Goal: Information Seeking & Learning: Find specific fact

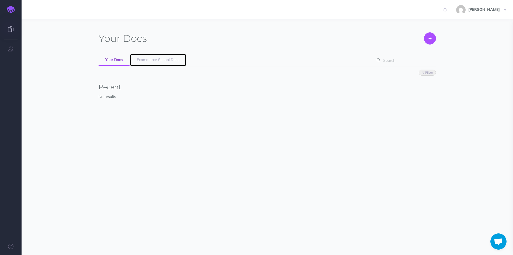
click at [145, 57] on link "Ecommerce School Docs" at bounding box center [158, 60] width 56 height 12
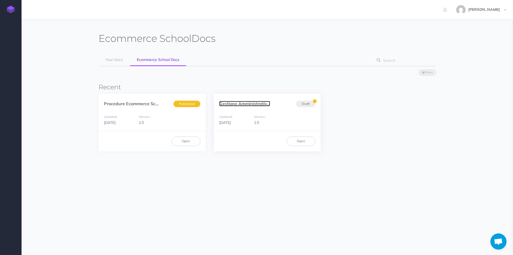
click at [242, 103] on link "Gestione Amministrativ..." at bounding box center [244, 103] width 51 height 5
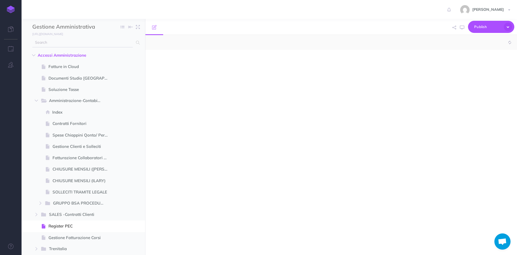
click at [81, 38] on input "text" at bounding box center [82, 43] width 101 height 10
type input "l"
select select "null"
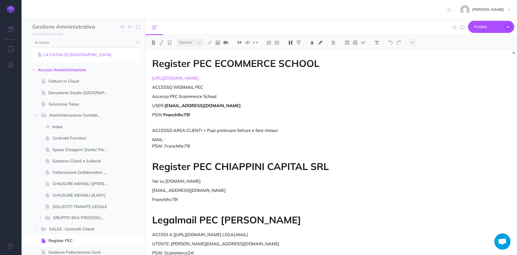
type input "la cassa"
click at [61, 54] on link "LA CASSA DI [GEOGRAPHIC_DATA]" at bounding box center [85, 54] width 99 height 6
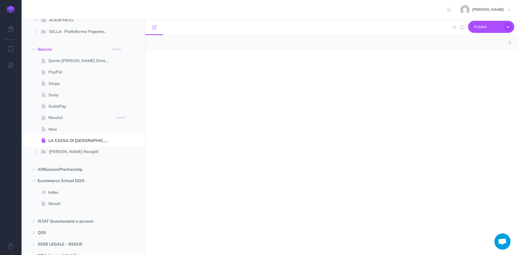
select select "null"
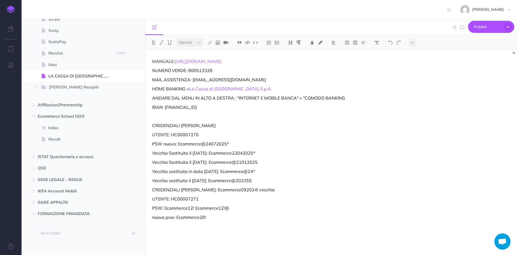
scroll to position [657, 0]
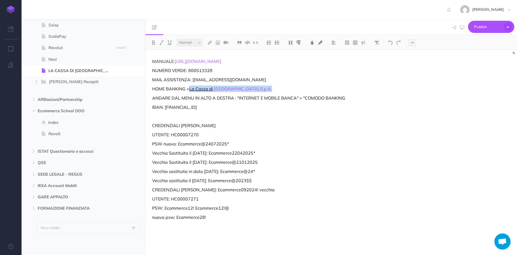
drag, startPoint x: 227, startPoint y: 92, endPoint x: 192, endPoint y: 88, distance: 36.1
click at [192, 88] on p "HOME BANKING > La Cassa di [GEOGRAPHIC_DATA] S.p.A." at bounding box center [275, 88] width 247 height 6
copy p "La Cassa di Ravenna S.p.A."
drag, startPoint x: 231, startPoint y: 133, endPoint x: 218, endPoint y: 136, distance: 13.3
click at [230, 133] on p "UTENTE: HC00007270" at bounding box center [275, 134] width 247 height 6
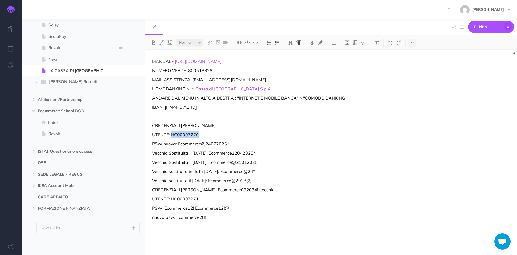
drag, startPoint x: 205, startPoint y: 136, endPoint x: 171, endPoint y: 136, distance: 33.4
click at [171, 136] on p "UTENTE: HC00007270" at bounding box center [275, 134] width 247 height 6
copy p "HC00007270"
drag, startPoint x: 231, startPoint y: 144, endPoint x: 178, endPoint y: 145, distance: 52.5
click at [178, 145] on p "PSW nuova: Ecommerce@24072025*" at bounding box center [275, 143] width 247 height 6
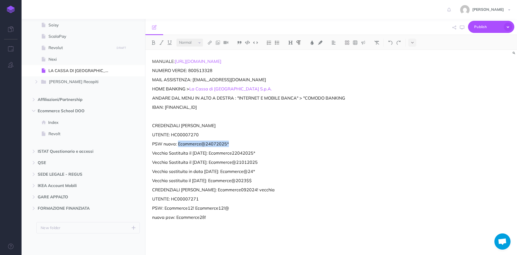
copy p "Ecommerce@24072025*"
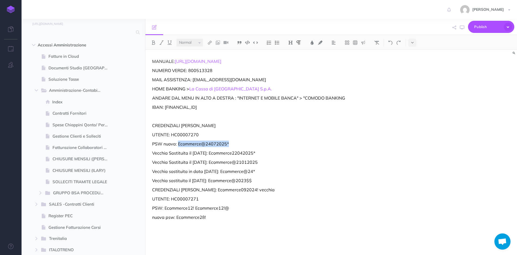
scroll to position [0, 0]
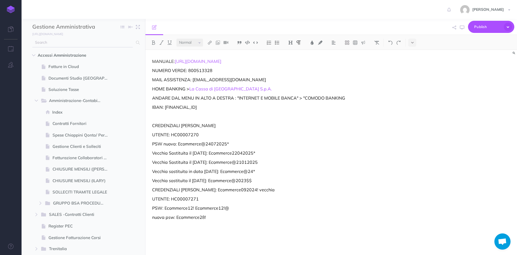
click at [82, 42] on input "text" at bounding box center [82, 43] width 101 height 10
drag, startPoint x: 82, startPoint y: 42, endPoint x: 34, endPoint y: 38, distance: 47.8
click at [32, 40] on div "CORSO SICUREZZA No results" at bounding box center [84, 43] width 124 height 10
type input "CORSO"
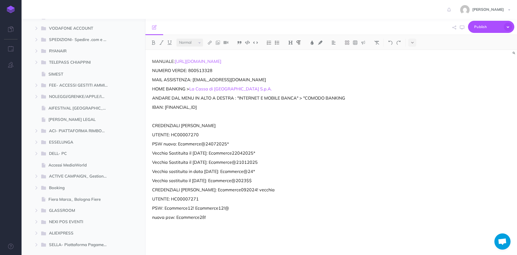
scroll to position [404, 0]
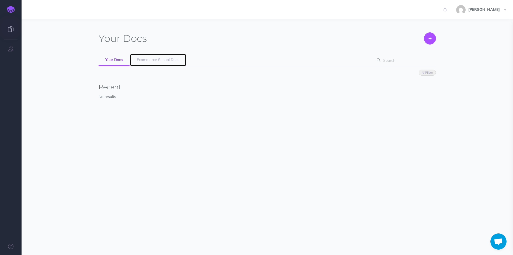
click at [147, 60] on span "Ecommerce School Docs" at bounding box center [158, 59] width 43 height 5
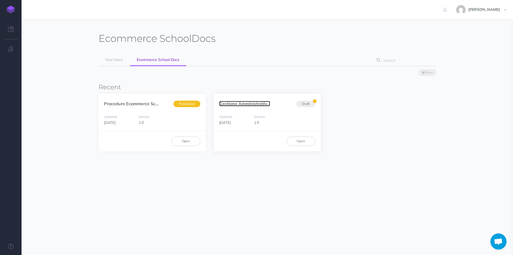
click at [231, 102] on link "Gestione Amministrativ..." at bounding box center [244, 103] width 51 height 5
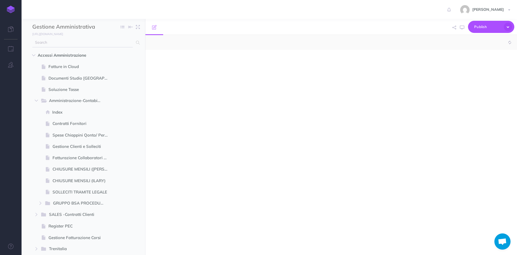
click at [52, 40] on input "text" at bounding box center [82, 43] width 101 height 10
select select "null"
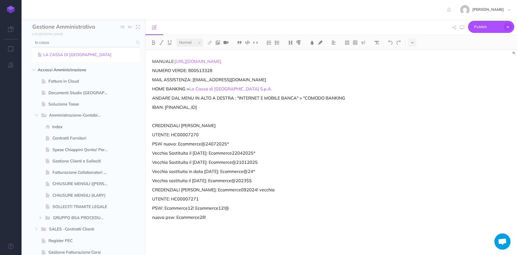
type input "la cassa"
click at [60, 54] on link "LA CASSA DI [GEOGRAPHIC_DATA]" at bounding box center [85, 54] width 99 height 6
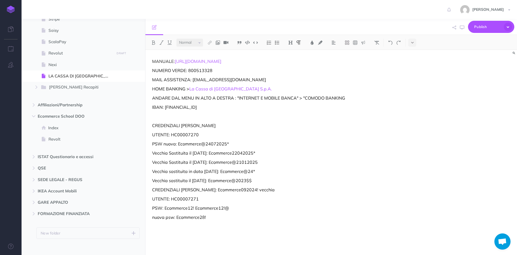
scroll to position [657, 0]
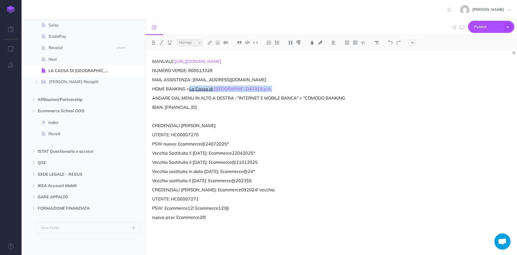
drag, startPoint x: 248, startPoint y: 89, endPoint x: 191, endPoint y: 89, distance: 57.4
click at [191, 89] on p "HOME BANKING > La Cassa di [GEOGRAPHIC_DATA] S.p.A." at bounding box center [275, 88] width 247 height 6
copy p "La Cassa di Ravenna S.p.A."
click at [234, 122] on div "MANUALE: [URL][DOMAIN_NAME] NUMERO VERDE: 800513328 MAIL ASSISTENZA: [EMAIL_ADD…" at bounding box center [275, 149] width 260 height 199
drag, startPoint x: 203, startPoint y: 134, endPoint x: 170, endPoint y: 134, distance: 33.1
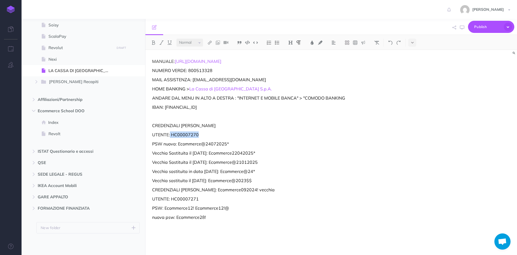
click at [170, 134] on p "UTENTE: HC00007270" at bounding box center [275, 134] width 247 height 6
drag, startPoint x: 217, startPoint y: 131, endPoint x: 206, endPoint y: 135, distance: 11.9
click at [216, 131] on div "MANUALE: [URL][DOMAIN_NAME] NUMERO VERDE: 800513328 MAIL ASSISTENZA: [EMAIL_ADD…" at bounding box center [275, 149] width 260 height 199
click at [201, 136] on p "UTENTE: HC00007270" at bounding box center [275, 134] width 247 height 6
click at [200, 136] on p "UTENTE: HC00007270" at bounding box center [275, 134] width 247 height 6
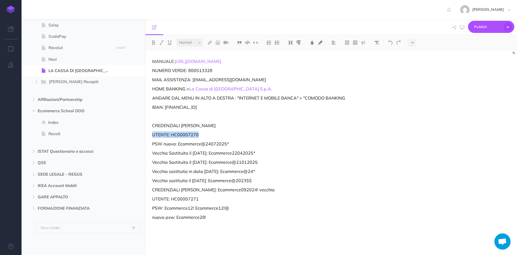
drag, startPoint x: 198, startPoint y: 135, endPoint x: 188, endPoint y: 134, distance: 10.3
click at [177, 135] on p "UTENTE: HC00007270" at bounding box center [275, 134] width 247 height 6
click at [224, 134] on p "UTENTE: HC00007270" at bounding box center [275, 134] width 247 height 6
click at [209, 133] on p "UTENTE: HC00007270" at bounding box center [275, 134] width 247 height 6
drag, startPoint x: 197, startPoint y: 134, endPoint x: 171, endPoint y: 133, distance: 26.5
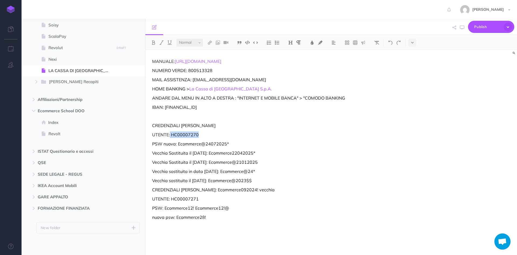
click at [170, 133] on p "UTENTE: HC00007270" at bounding box center [275, 134] width 247 height 6
click at [206, 133] on p "UTENTE: HC00007270" at bounding box center [275, 134] width 247 height 6
drag, startPoint x: 201, startPoint y: 134, endPoint x: 172, endPoint y: 134, distance: 28.8
click at [172, 135] on p "UTENTE: HC00007270" at bounding box center [275, 134] width 247 height 6
copy p "HC00007270"
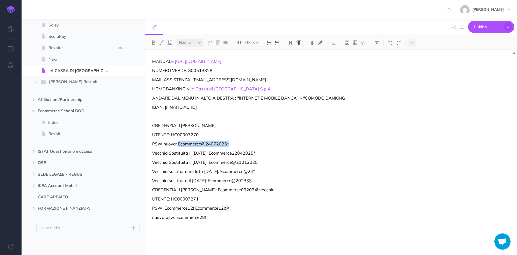
drag, startPoint x: 234, startPoint y: 145, endPoint x: 179, endPoint y: 143, distance: 55.6
click at [179, 143] on p "PSW nuova: Ecommerce@24072025*" at bounding box center [275, 143] width 247 height 6
copy p "Ecommerce@24072025*"
